Goal: Transaction & Acquisition: Purchase product/service

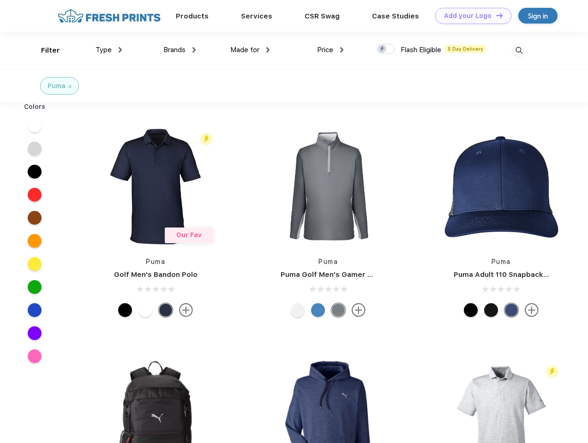
click at [470, 16] on link "Add your Logo Design Tool" at bounding box center [473, 16] width 76 height 16
click at [0, 0] on div "Design Tool" at bounding box center [0, 0] width 0 height 0
click at [495, 15] on link "Add your Logo Design Tool" at bounding box center [473, 16] width 76 height 16
click at [44, 50] on div "Filter" at bounding box center [50, 50] width 19 height 11
click at [109, 50] on span "Type" at bounding box center [103, 50] width 16 height 8
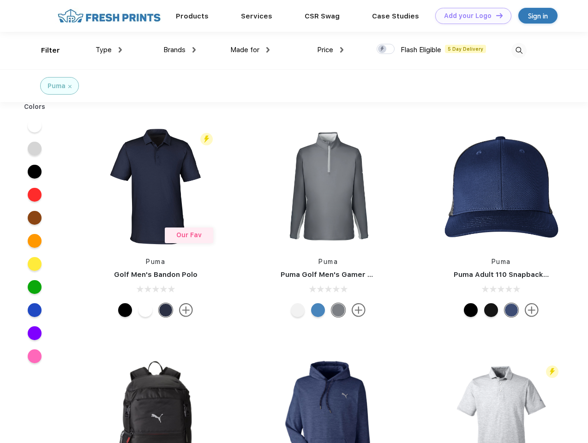
click at [179, 50] on span "Brands" at bounding box center [174, 50] width 22 height 8
click at [250, 50] on span "Made for" at bounding box center [244, 50] width 29 height 8
click at [330, 50] on span "Price" at bounding box center [325, 50] width 16 height 8
click at [386, 49] on div at bounding box center [385, 49] width 18 height 10
click at [382, 49] on input "checkbox" at bounding box center [379, 46] width 6 height 6
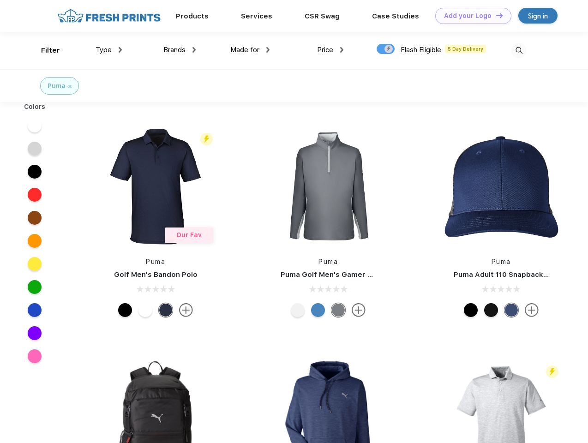
click at [518, 50] on img at bounding box center [518, 50] width 15 height 15
